Goal: Task Accomplishment & Management: Use online tool/utility

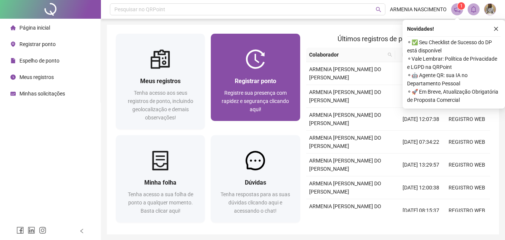
click at [229, 65] on div at bounding box center [255, 58] width 89 height 19
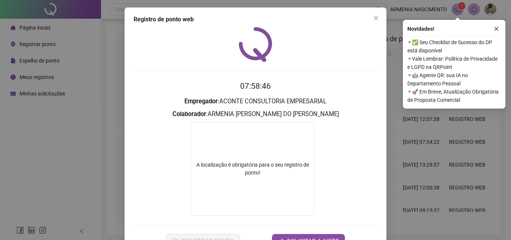
click at [374, 21] on button "Close" at bounding box center [376, 18] width 12 height 12
click at [374, 18] on icon "close" at bounding box center [376, 18] width 6 height 6
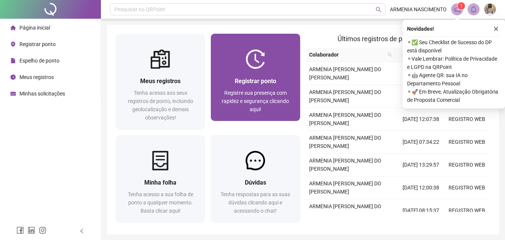
click at [232, 71] on div "Registrar ponto Registre sua presença com rapidez e segurança clicando aqui!" at bounding box center [255, 95] width 89 height 52
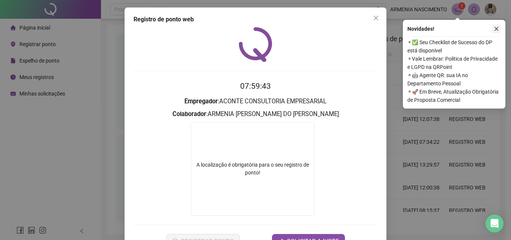
click at [495, 29] on icon "close" at bounding box center [496, 28] width 5 height 5
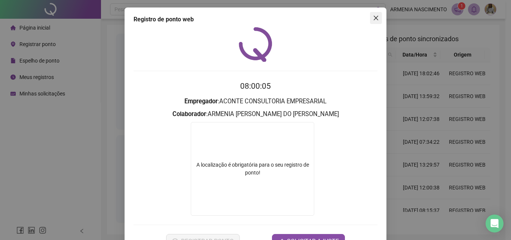
click at [374, 21] on icon "close" at bounding box center [376, 18] width 6 height 6
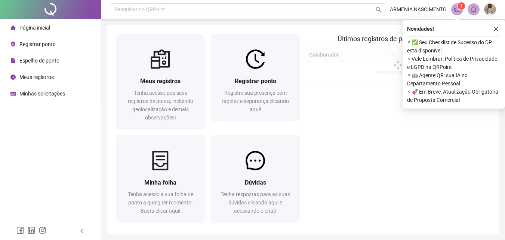
click at [50, 47] on span "Registrar ponto" at bounding box center [37, 44] width 36 height 6
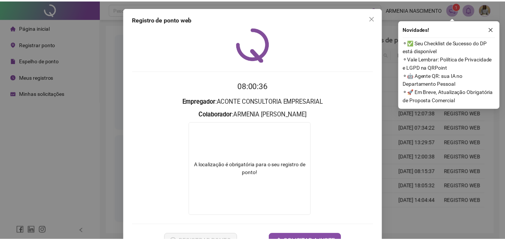
scroll to position [25, 0]
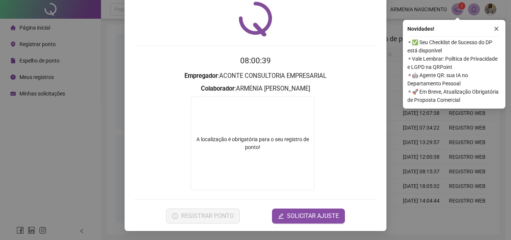
click at [248, 144] on div "A localização é obrigatória para o seu registro de ponto!" at bounding box center [252, 143] width 123 height 16
click at [250, 145] on div "A localização é obrigatória para o seu registro de ponto!" at bounding box center [252, 143] width 123 height 16
click at [251, 146] on div "A localização é obrigatória para o seu registro de ponto!" at bounding box center [252, 143] width 123 height 16
click at [281, 215] on icon "edit" at bounding box center [281, 216] width 6 height 6
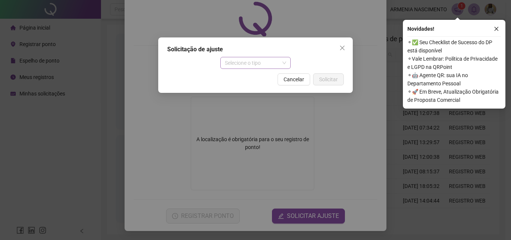
click at [284, 67] on span "Selecione o tipo" at bounding box center [256, 62] width 62 height 11
click at [342, 54] on div "Solicitação de ajuste Selecione o tipo Cancelar Solicitar" at bounding box center [255, 64] width 195 height 55
click at [343, 52] on button "Close" at bounding box center [342, 48] width 12 height 12
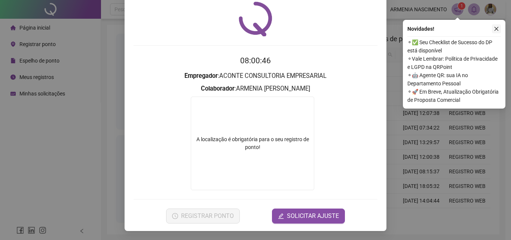
click at [496, 31] on icon "close" at bounding box center [496, 28] width 5 height 5
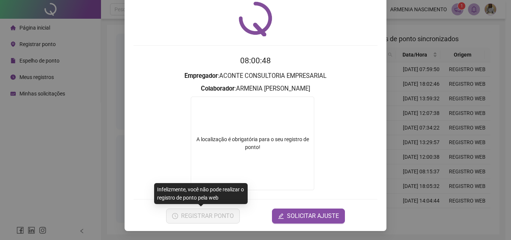
click at [110, 193] on div "Registro de ponto web 08:00:48 Empregador : ACONTE CONSULTORIA EMPRESARIAL Cola…" at bounding box center [255, 120] width 511 height 240
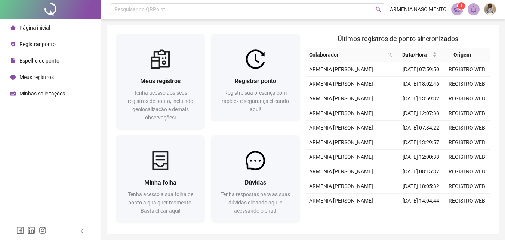
click at [94, 142] on div "Página inicial Registrar ponto Espelho de ponto Meus registros Minhas solicitaç…" at bounding box center [50, 111] width 101 height 222
click at [47, 46] on span "Registrar ponto" at bounding box center [37, 44] width 36 height 6
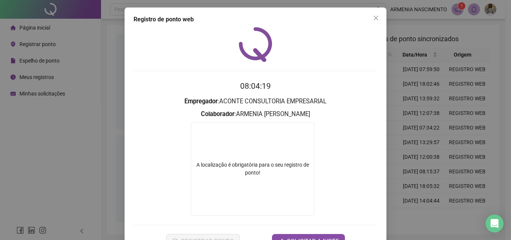
scroll to position [25, 0]
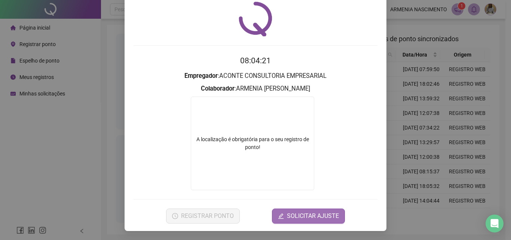
click at [276, 212] on button "SOLICITAR AJUSTE" at bounding box center [308, 215] width 73 height 15
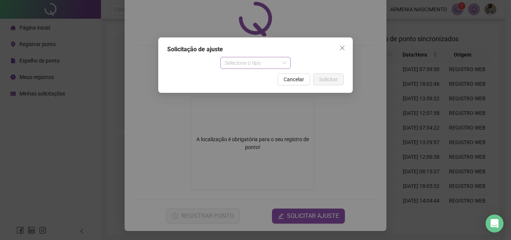
click at [255, 67] on span "Selecione o tipo" at bounding box center [256, 62] width 62 height 11
click at [322, 121] on div "Solicitação de ajuste Selecione o tipo Selecione o tipo Cancelar Solicitar" at bounding box center [255, 120] width 511 height 240
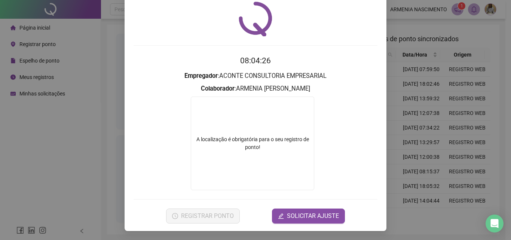
scroll to position [0, 0]
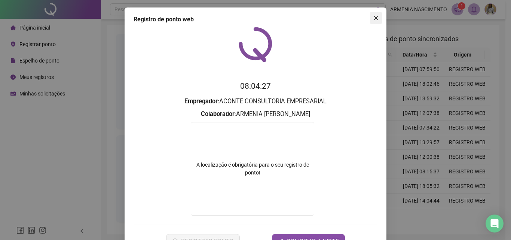
click at [374, 20] on icon "close" at bounding box center [376, 18] width 6 height 6
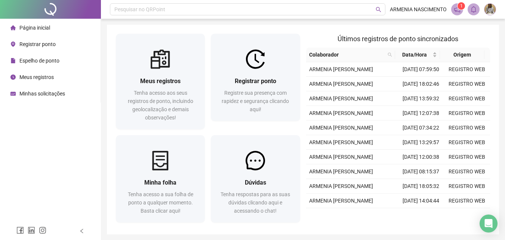
click at [49, 44] on span "Registrar ponto" at bounding box center [37, 44] width 36 height 6
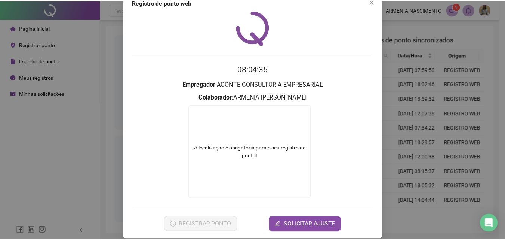
scroll to position [25, 0]
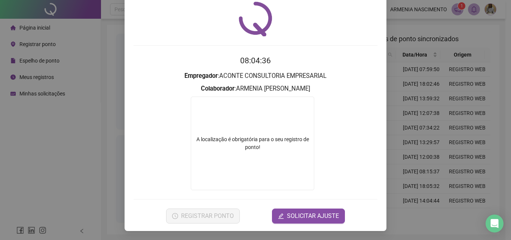
click at [382, 73] on div "Registro de ponto web 08:04:36 Empregador : ACONTE CONSULTORIA EMPRESARIAL Cola…" at bounding box center [256, 106] width 262 height 249
click at [405, 34] on div "Registro de ponto web 08:04:36 Empregador : ACONTE CONSULTORIA EMPRESARIAL Cola…" at bounding box center [255, 120] width 511 height 240
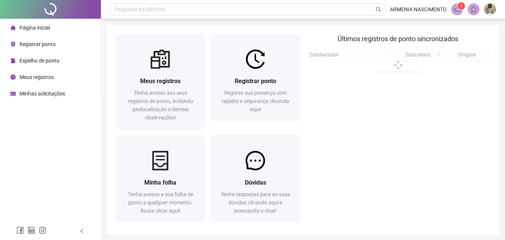
click at [38, 41] on span "Registrar ponto" at bounding box center [37, 44] width 36 height 6
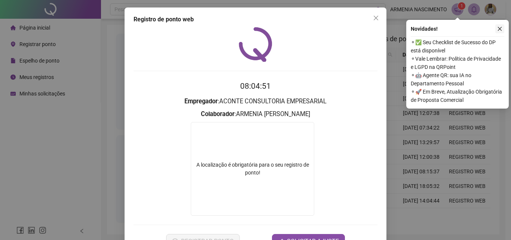
click at [502, 31] on icon "close" at bounding box center [499, 28] width 5 height 5
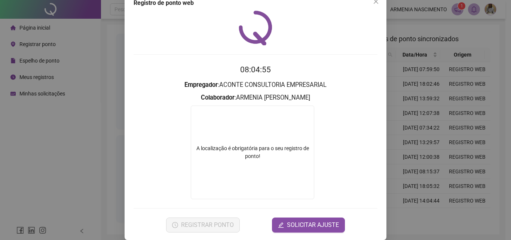
scroll to position [25, 0]
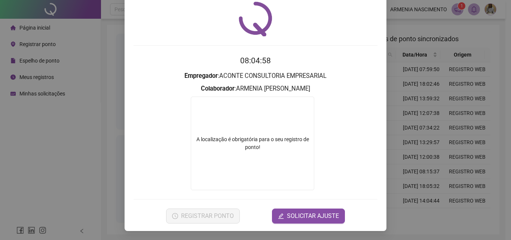
drag, startPoint x: 181, startPoint y: 75, endPoint x: 349, endPoint y: 88, distance: 168.5
click at [343, 88] on form "08:04:58 Empregador : ACONTE CONSULTORIA EMPRESARIAL Colaborador : ARMENIA CARL…" at bounding box center [256, 139] width 244 height 168
click at [349, 88] on h3 "Colaborador : ARMENIA CARLA GOMES DO NASCIMENTO" at bounding box center [256, 89] width 244 height 10
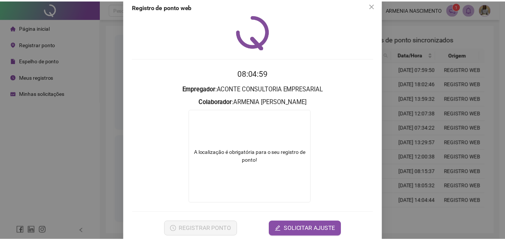
scroll to position [0, 0]
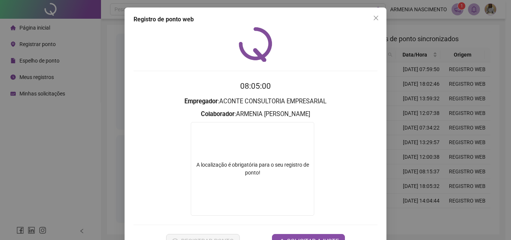
click at [374, 18] on icon "close" at bounding box center [376, 18] width 4 height 4
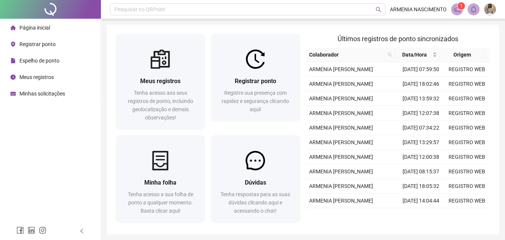
drag, startPoint x: 366, startPoint y: 28, endPoint x: 352, endPoint y: 29, distance: 14.2
click at [353, 30] on div "Meus registros Tenha acesso aos seus registros de ponto, incluindo geolocalizaç…" at bounding box center [303, 129] width 392 height 209
click at [342, 24] on div "Pesquisar no QRPoint ARMENIA NASCIMENTO 1 Meus registros Tenha acesso aos seus …" at bounding box center [303, 133] width 404 height 266
